Goal: Information Seeking & Learning: Check status

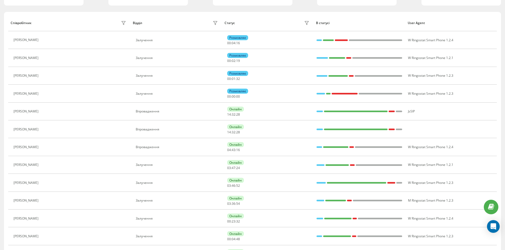
scroll to position [106, 0]
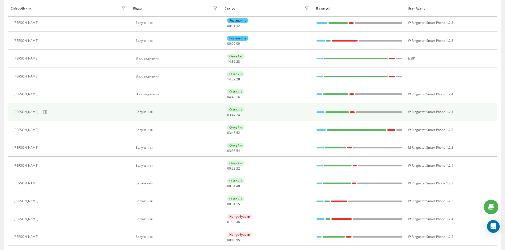
click at [33, 108] on div "[PERSON_NAME]" at bounding box center [71, 112] width 114 height 9
click at [46, 113] on icon at bounding box center [45, 112] width 1 height 3
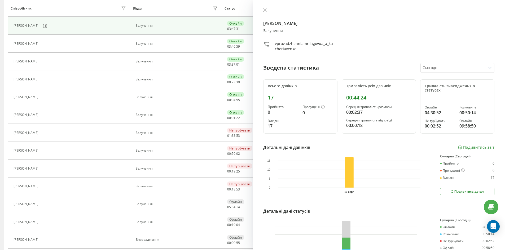
scroll to position [106, 0]
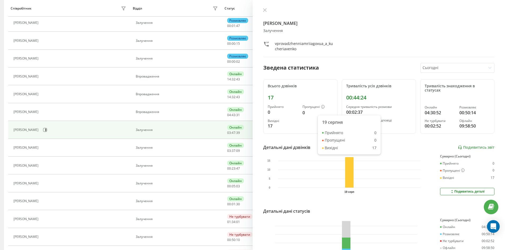
click at [348, 185] on rect at bounding box center [349, 172] width 8 height 30
click at [481, 192] on button "Подивитись деталі" at bounding box center [467, 191] width 54 height 7
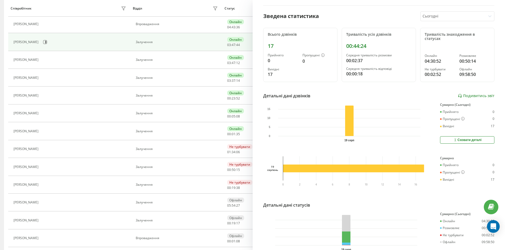
scroll to position [0, 0]
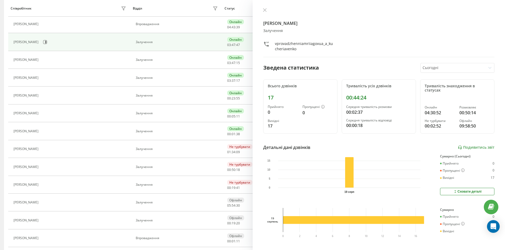
click at [362, 41] on div "vprovadzhenniamriiagovua_a_kucheriavenko" at bounding box center [378, 46] width 231 height 11
click at [265, 10] on icon at bounding box center [264, 9] width 3 height 3
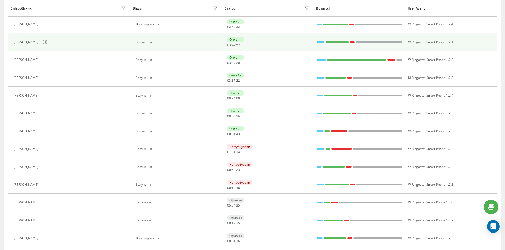
click at [195, 41] on div "Залучення" at bounding box center [177, 42] width 83 height 4
click at [145, 44] on div "Залучення" at bounding box center [177, 42] width 83 height 4
click at [40, 43] on div "[PERSON_NAME]" at bounding box center [27, 42] width 26 height 4
click at [236, 45] on div "03 : 47 : 55" at bounding box center [233, 45] width 13 height 4
click at [305, 46] on div "Онлайн 03 : 47 : 56" at bounding box center [268, 42] width 83 height 10
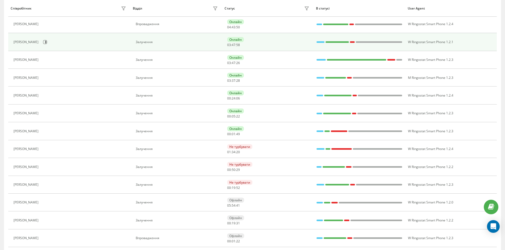
click at [37, 41] on div "[PERSON_NAME]" at bounding box center [27, 42] width 26 height 4
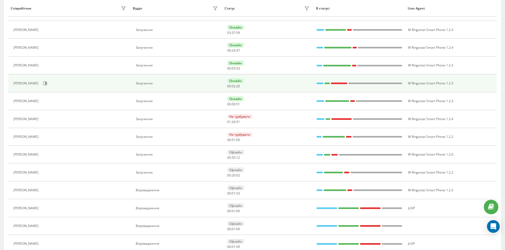
scroll to position [255, 0]
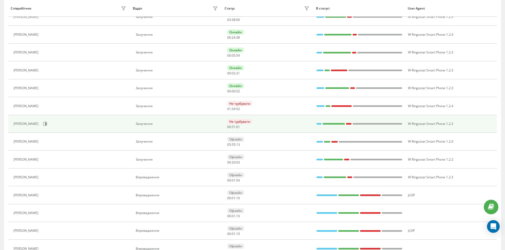
click at [305, 120] on div "Не турбувати 00 : 51 : 01" at bounding box center [268, 124] width 83 height 10
click at [49, 124] on button at bounding box center [45, 124] width 8 height 8
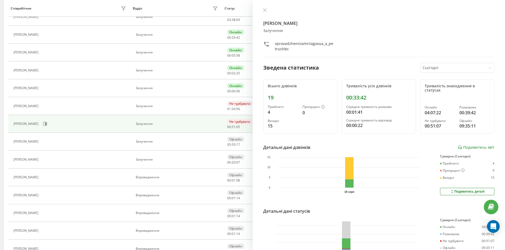
drag, startPoint x: 380, startPoint y: 54, endPoint x: 470, endPoint y: 23, distance: 95.1
click at [380, 54] on div "[PERSON_NAME] vprovadzhenniamriiagovua_a_petrushko" at bounding box center [378, 32] width 231 height 49
click at [266, 10] on icon at bounding box center [265, 10] width 4 height 4
